Goal: Information Seeking & Learning: Check status

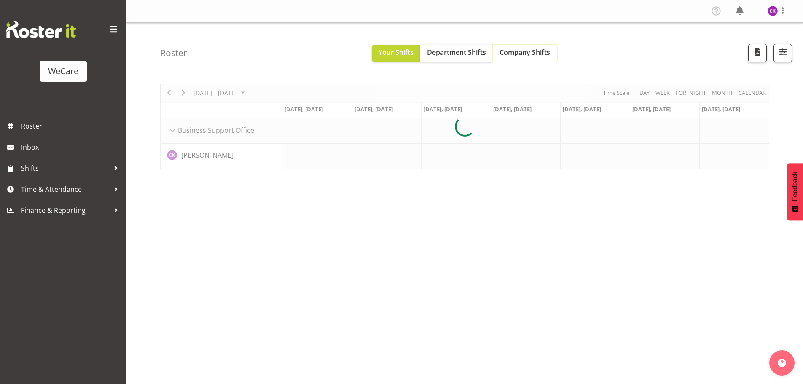
click at [518, 48] on span "Company Shifts" at bounding box center [524, 52] width 51 height 9
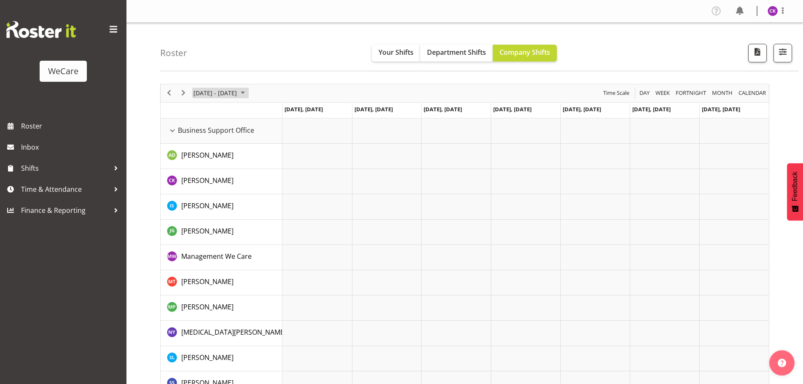
click at [234, 91] on span "[DATE] - [DATE]" at bounding box center [215, 93] width 45 height 11
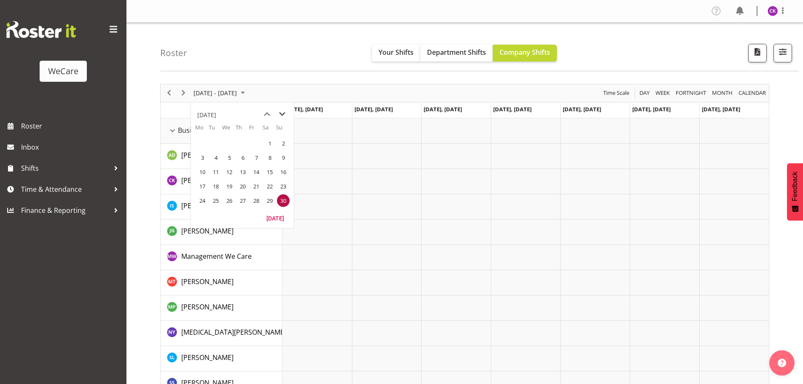
click at [276, 113] on span "next month" at bounding box center [282, 114] width 15 height 15
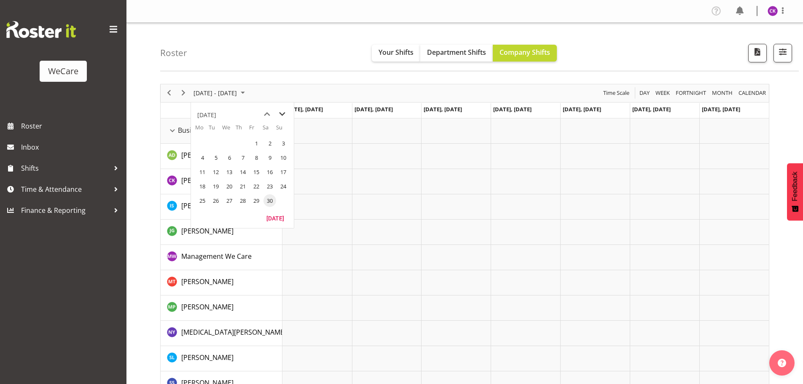
click at [277, 113] on span "next month" at bounding box center [282, 114] width 15 height 15
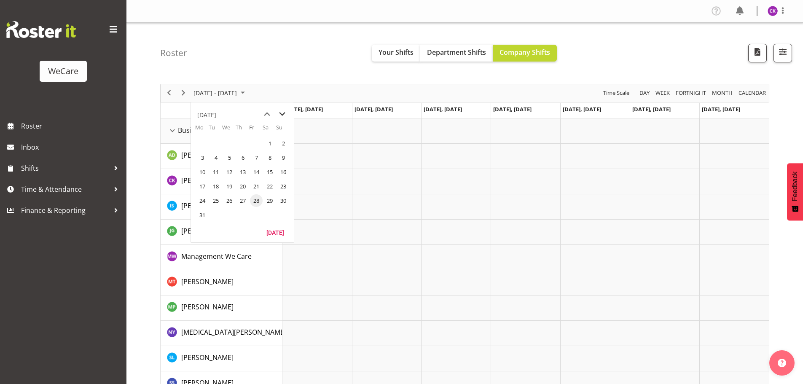
click at [277, 113] on span "next month" at bounding box center [282, 114] width 15 height 15
click at [259, 169] on span "15" at bounding box center [256, 172] width 13 height 13
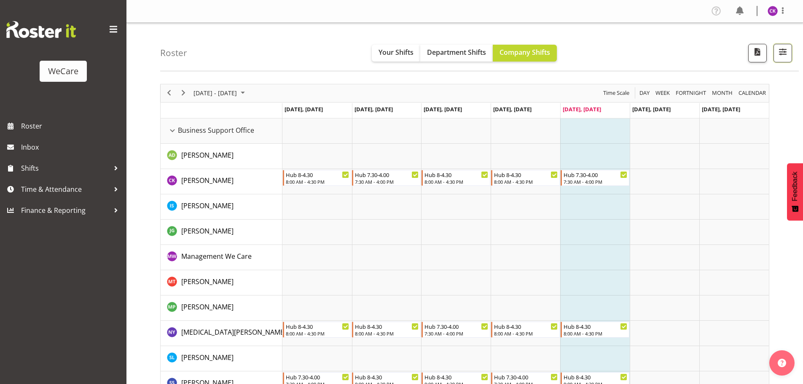
drag, startPoint x: 787, startPoint y: 57, endPoint x: 776, endPoint y: 70, distance: 15.9
click at [787, 57] on span "button" at bounding box center [782, 51] width 11 height 11
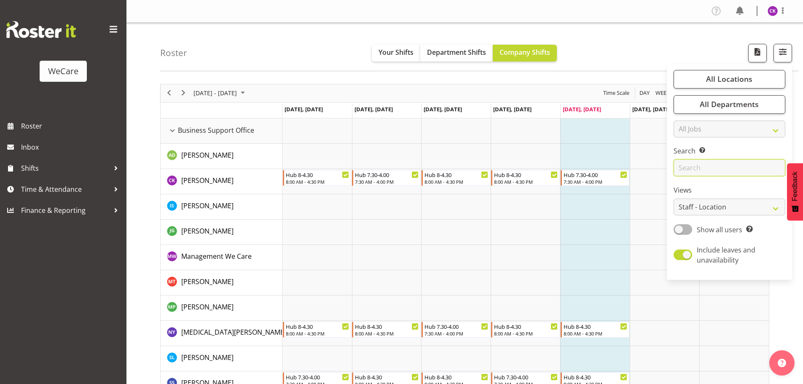
click at [696, 174] on input "text" at bounding box center [730, 167] width 112 height 17
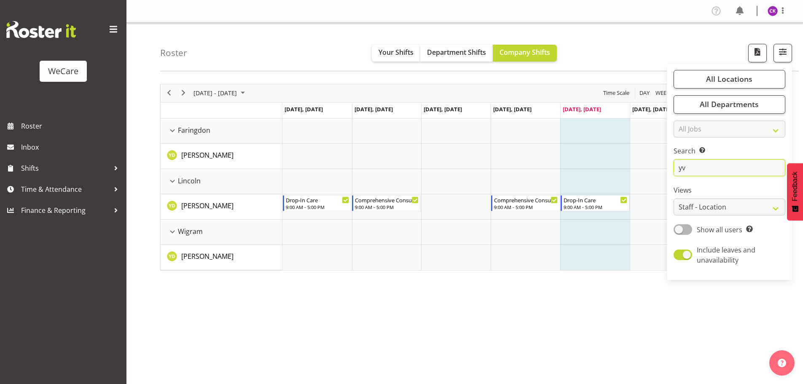
type input "y"
